Goal: Information Seeking & Learning: Learn about a topic

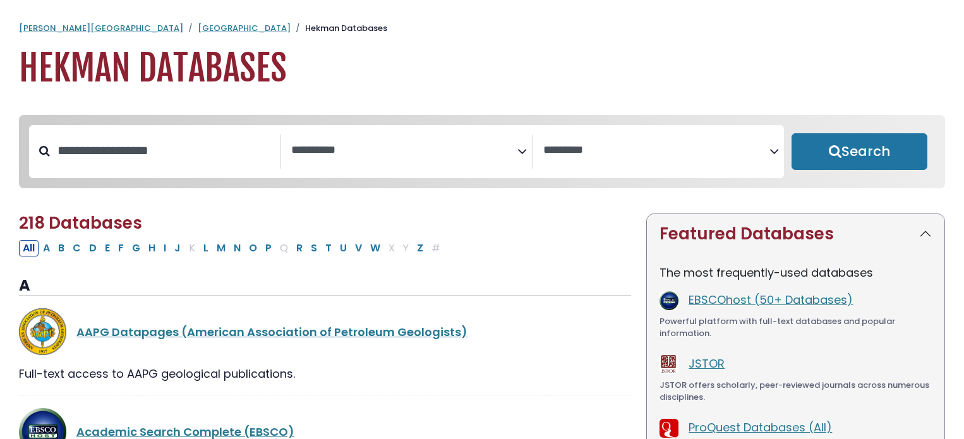
select select "Database Subject Filter"
select select "Database Vendors Filter"
click at [710, 300] on link "EBSCOhost (50+ Databases)" at bounding box center [771, 300] width 164 height 16
select select "Database Subject Filter"
select select "Database Vendors Filter"
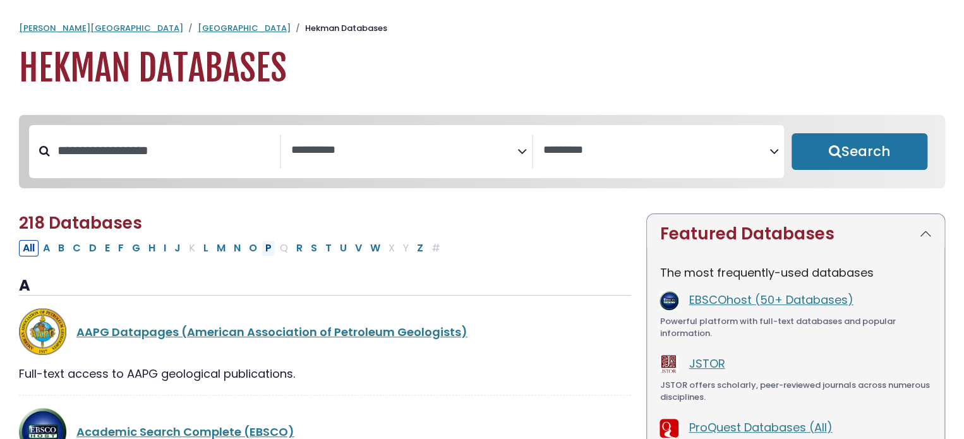
click at [262, 250] on button "P" at bounding box center [269, 248] width 14 height 16
select select "Database Subject Filter"
select select "Database Vendors Filter"
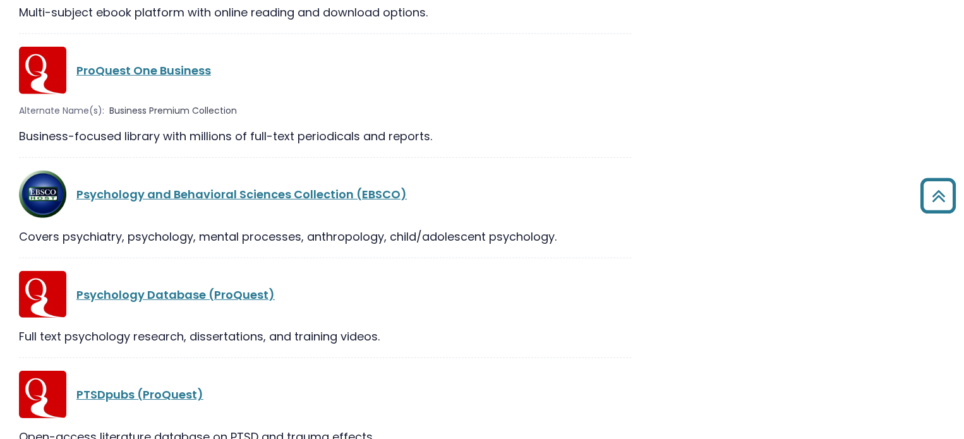
scroll to position [1713, 0]
click at [227, 289] on link "Psychology Database (ProQuest)" at bounding box center [175, 295] width 198 height 16
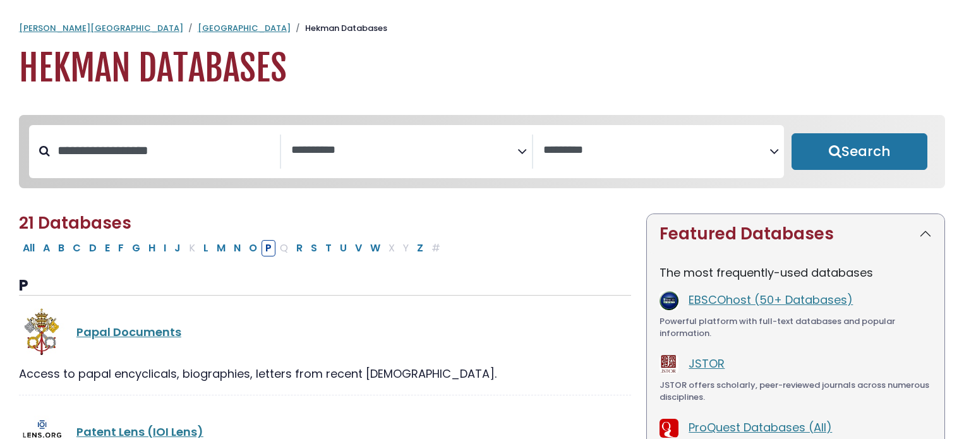
select select "Database Subject Filter"
select select "Database Vendors Filter"
click at [323, 255] on button "T" at bounding box center [329, 248] width 14 height 16
select select "Database Subject Filter"
select select "Database Vendors Filter"
